Goal: Information Seeking & Learning: Learn about a topic

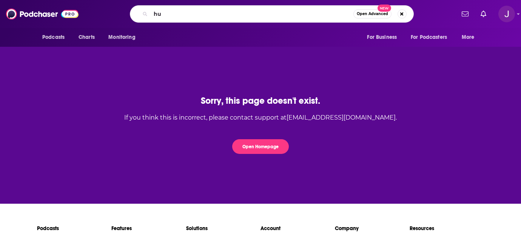
type input "h"
type input "[PERSON_NAME]"
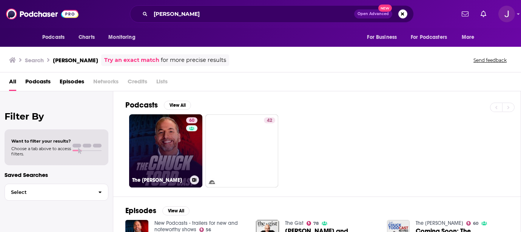
click at [163, 132] on link "60 The [PERSON_NAME]" at bounding box center [165, 150] width 73 height 73
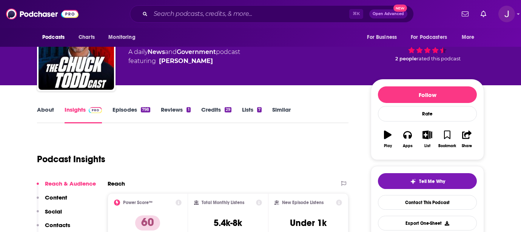
scroll to position [38, 0]
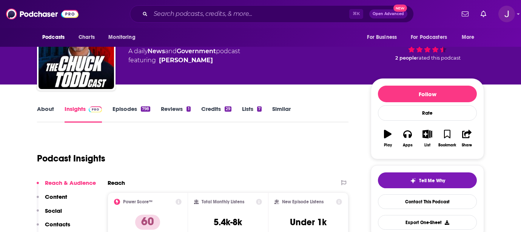
click at [42, 113] on link "About" at bounding box center [45, 113] width 17 height 17
